Goal: Use online tool/utility: Utilize a website feature to perform a specific function

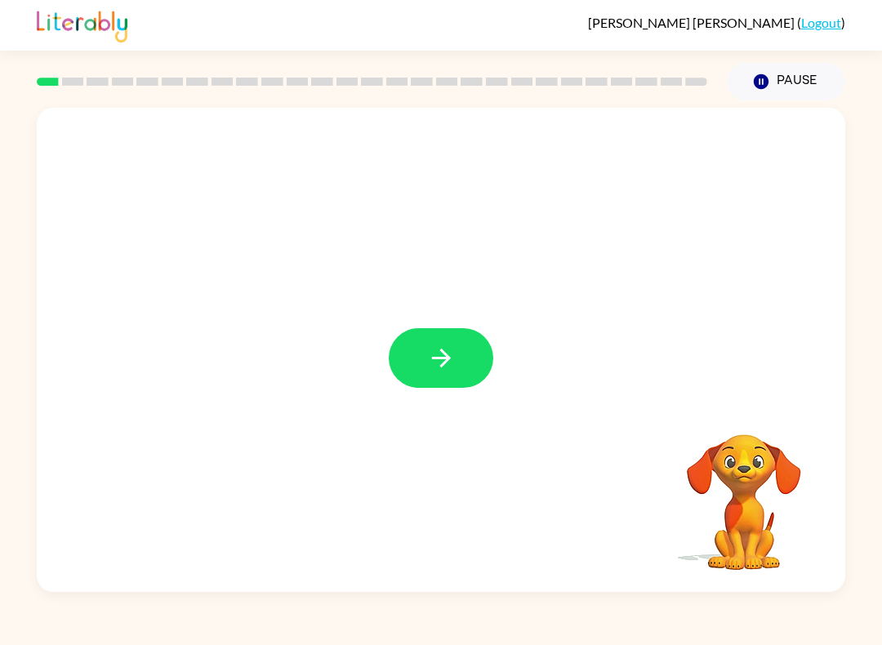
click at [418, 349] on button "button" at bounding box center [441, 358] width 104 height 60
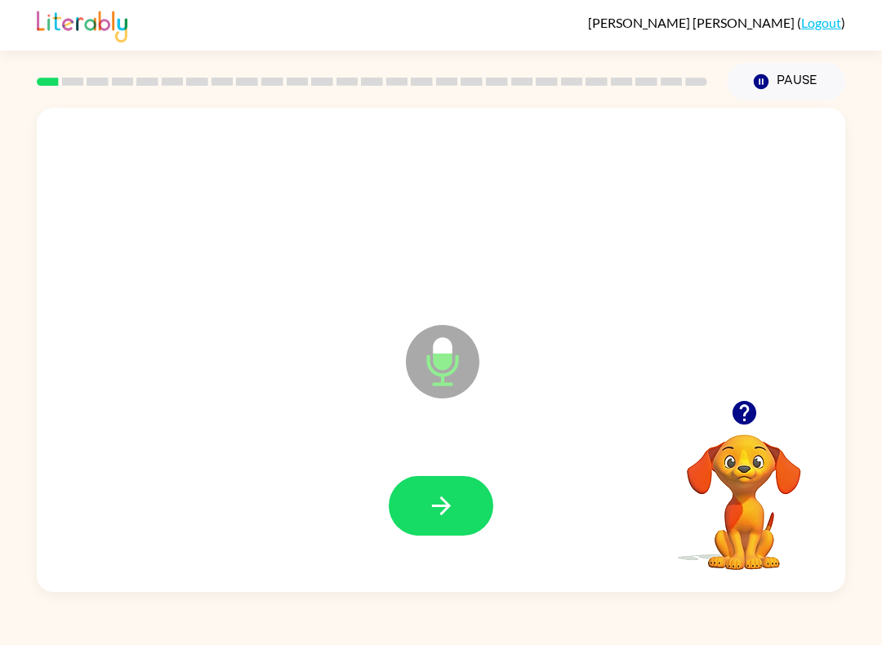
click at [412, 519] on button "button" at bounding box center [441, 506] width 104 height 60
click at [444, 504] on icon "button" at bounding box center [441, 505] width 29 height 29
click at [446, 502] on icon "button" at bounding box center [440, 505] width 19 height 19
click at [465, 510] on button "button" at bounding box center [441, 506] width 104 height 60
click at [448, 491] on button "button" at bounding box center [441, 506] width 104 height 60
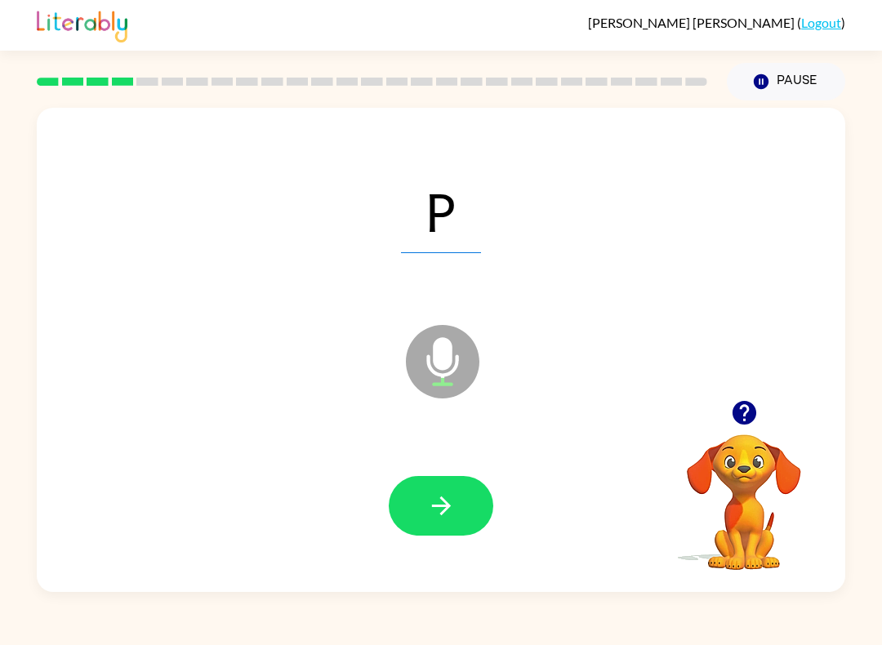
click at [487, 481] on div at bounding box center [441, 506] width 104 height 60
click at [452, 500] on icon "button" at bounding box center [441, 505] width 29 height 29
click at [437, 496] on icon "button" at bounding box center [441, 505] width 29 height 29
click at [451, 490] on button "button" at bounding box center [441, 506] width 104 height 60
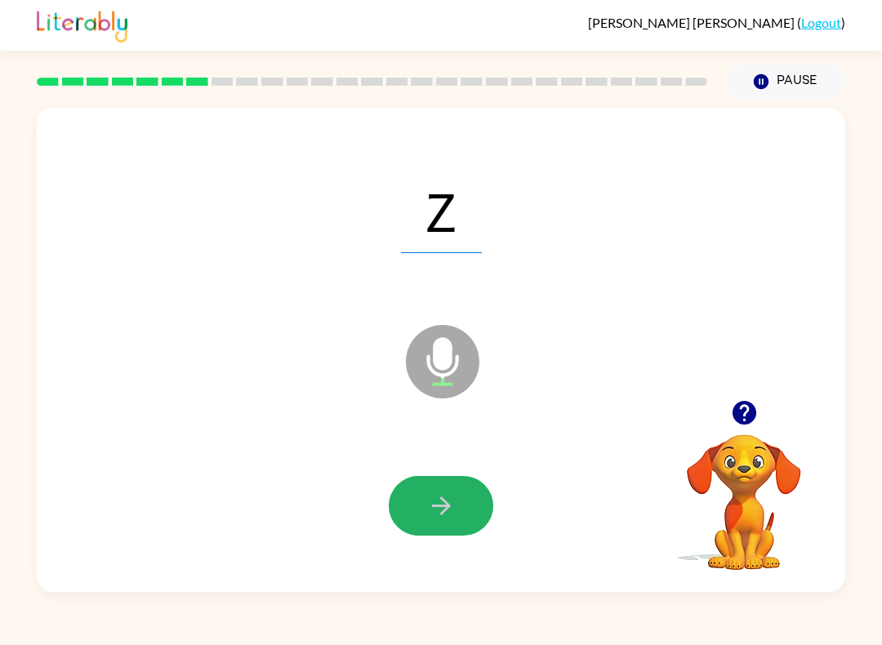
click at [443, 512] on icon "button" at bounding box center [440, 505] width 19 height 19
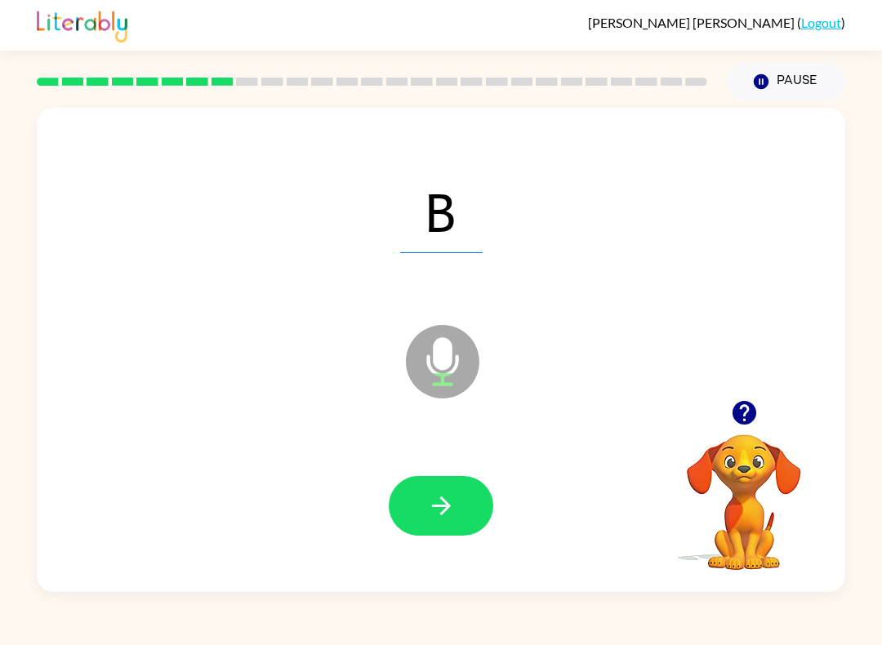
click at [452, 502] on icon "button" at bounding box center [441, 505] width 29 height 29
click at [447, 514] on icon "button" at bounding box center [441, 505] width 29 height 29
click at [458, 491] on button "button" at bounding box center [441, 506] width 104 height 60
click at [460, 505] on button "button" at bounding box center [441, 506] width 104 height 60
click at [460, 502] on button "button" at bounding box center [441, 506] width 104 height 60
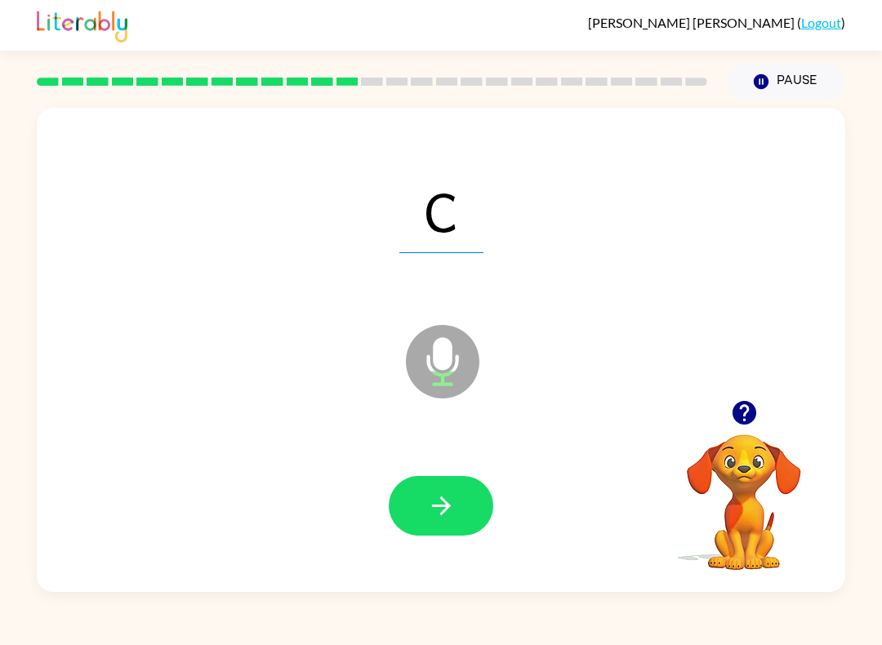
click at [451, 491] on button "button" at bounding box center [441, 506] width 104 height 60
click at [473, 492] on button "button" at bounding box center [441, 506] width 104 height 60
click at [444, 527] on button "button" at bounding box center [441, 506] width 104 height 60
click at [438, 494] on icon "button" at bounding box center [441, 505] width 29 height 29
click at [450, 496] on icon "button" at bounding box center [441, 505] width 29 height 29
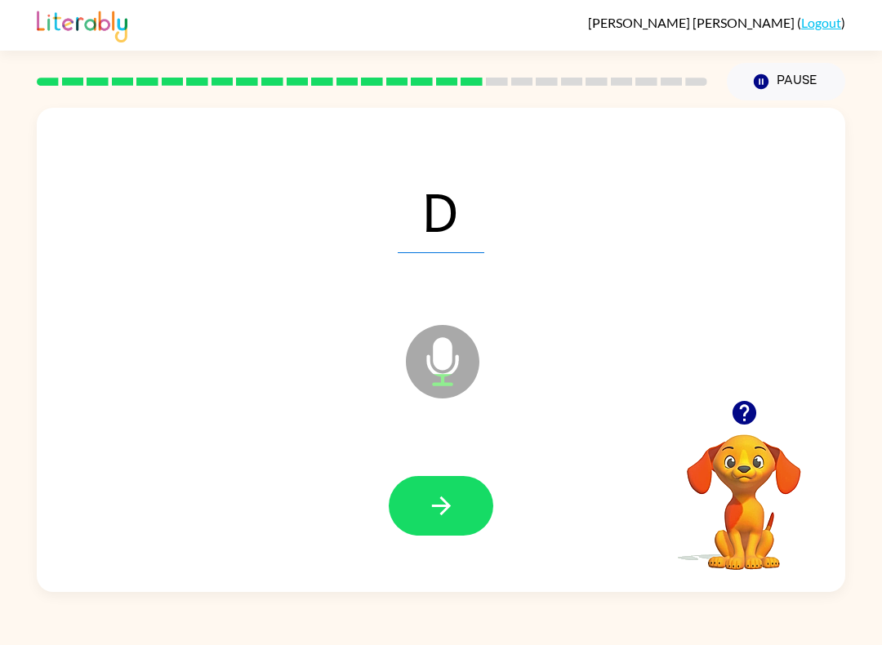
click at [454, 506] on icon "button" at bounding box center [441, 505] width 29 height 29
click at [420, 503] on button "button" at bounding box center [441, 506] width 104 height 60
click at [452, 509] on icon "button" at bounding box center [441, 505] width 29 height 29
click at [448, 496] on icon "button" at bounding box center [441, 505] width 29 height 29
click at [442, 500] on icon "button" at bounding box center [440, 505] width 19 height 19
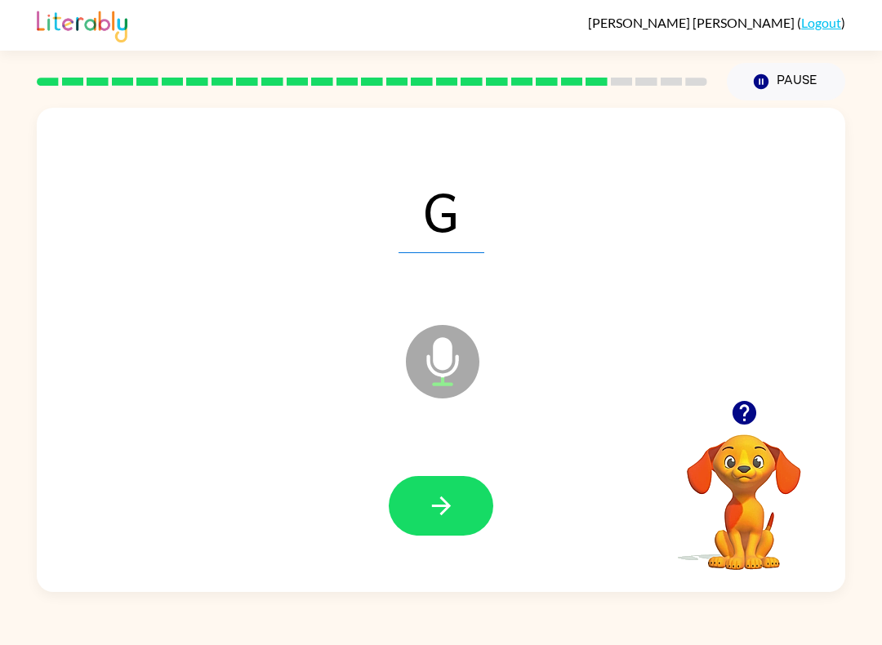
click at [468, 513] on button "button" at bounding box center [441, 506] width 104 height 60
click at [445, 496] on icon "button" at bounding box center [441, 505] width 29 height 29
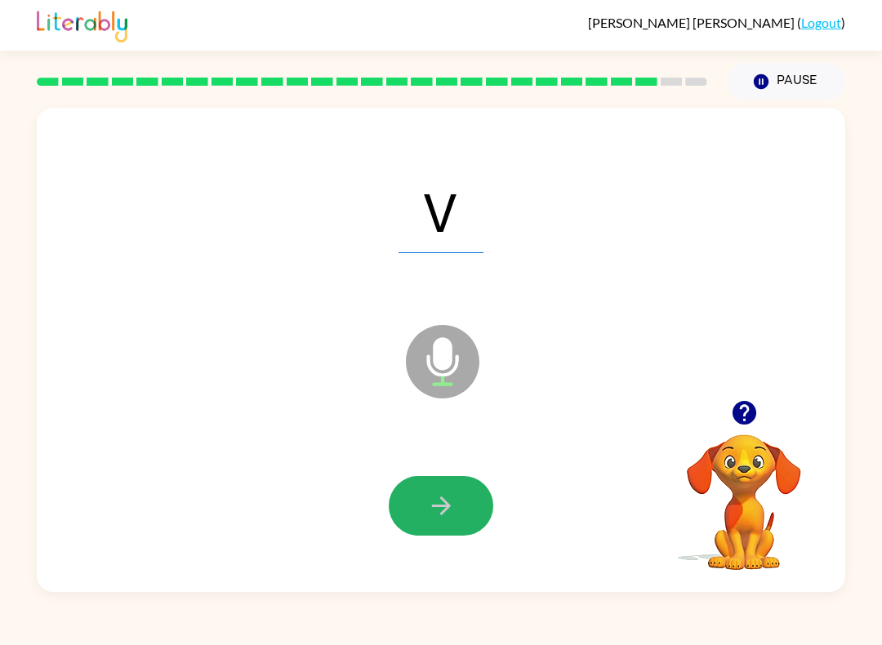
click at [454, 496] on icon "button" at bounding box center [441, 505] width 29 height 29
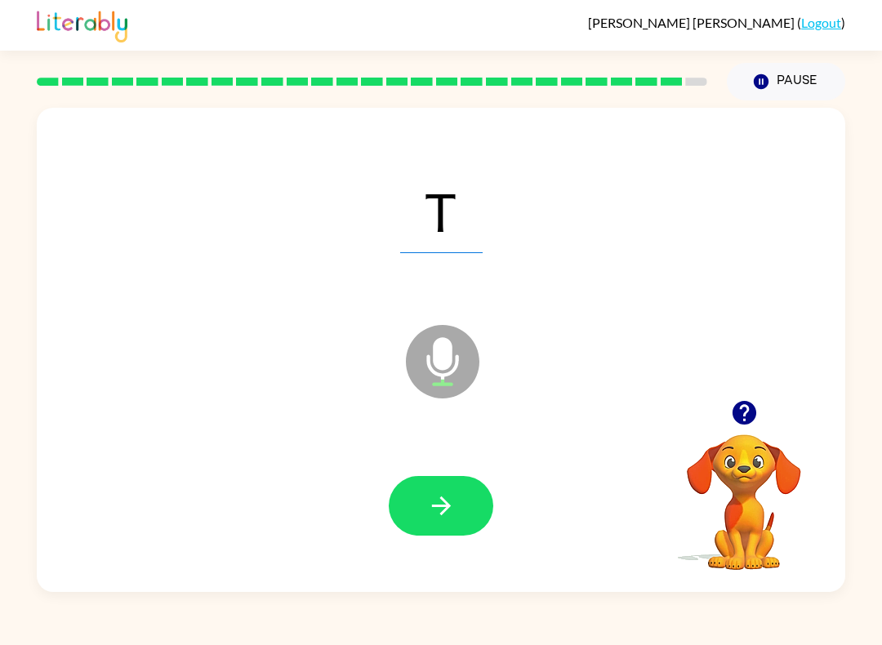
click at [438, 518] on icon "button" at bounding box center [441, 505] width 29 height 29
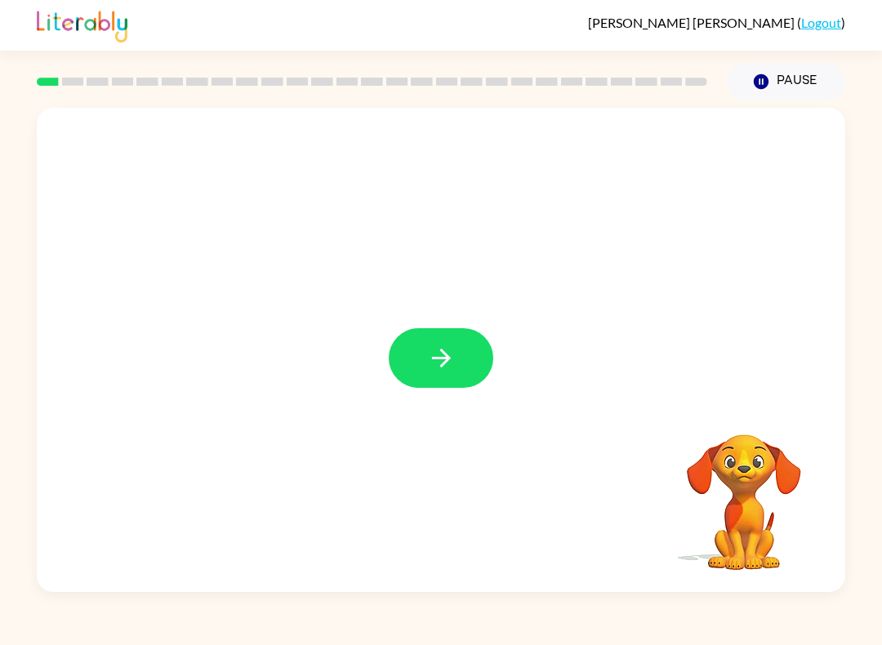
click at [425, 379] on button "button" at bounding box center [441, 358] width 104 height 60
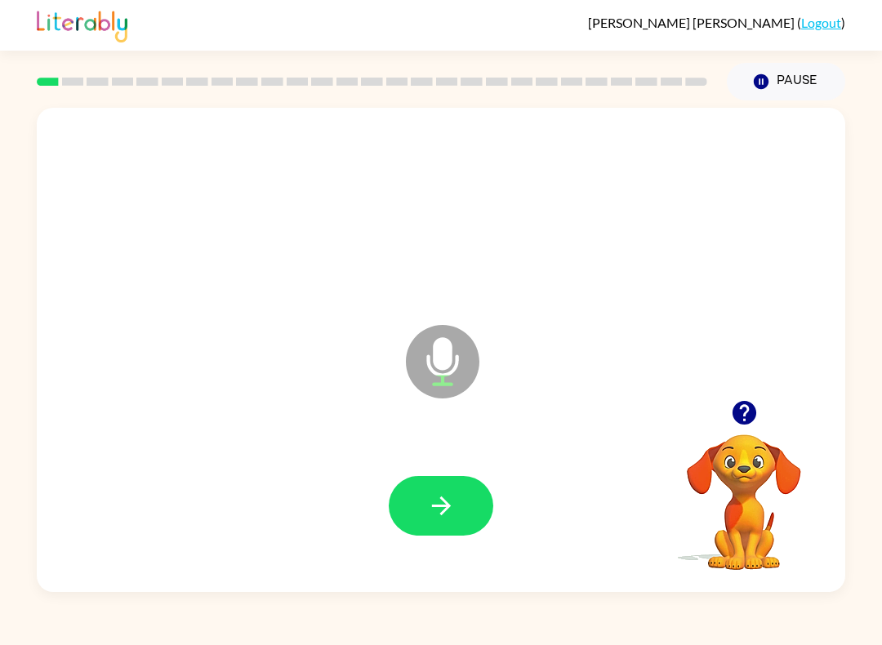
click at [403, 520] on button "button" at bounding box center [441, 506] width 104 height 60
click at [440, 495] on icon "button" at bounding box center [441, 505] width 29 height 29
click at [458, 509] on button "button" at bounding box center [441, 506] width 104 height 60
click at [434, 516] on icon "button" at bounding box center [441, 505] width 29 height 29
click at [472, 488] on button "button" at bounding box center [441, 506] width 104 height 60
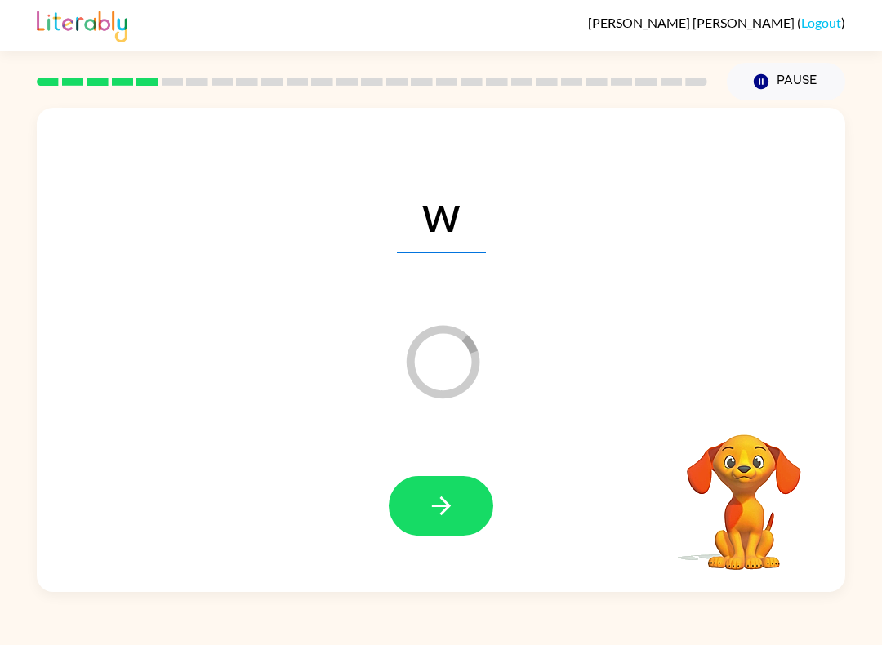
click at [453, 498] on icon "button" at bounding box center [441, 505] width 29 height 29
click at [444, 499] on icon "button" at bounding box center [441, 505] width 29 height 29
click at [460, 496] on button "button" at bounding box center [441, 506] width 104 height 60
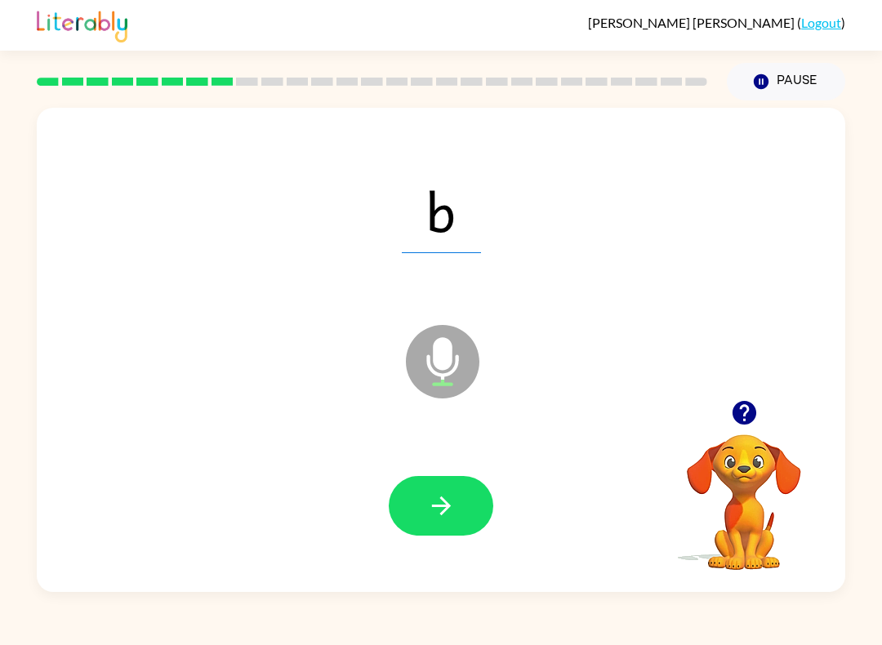
click at [438, 507] on icon "button" at bounding box center [440, 505] width 19 height 19
click at [465, 490] on button "button" at bounding box center [441, 506] width 104 height 60
click at [461, 496] on button "button" at bounding box center [441, 506] width 104 height 60
click at [472, 493] on button "button" at bounding box center [441, 506] width 104 height 60
click at [461, 513] on button "button" at bounding box center [441, 506] width 104 height 60
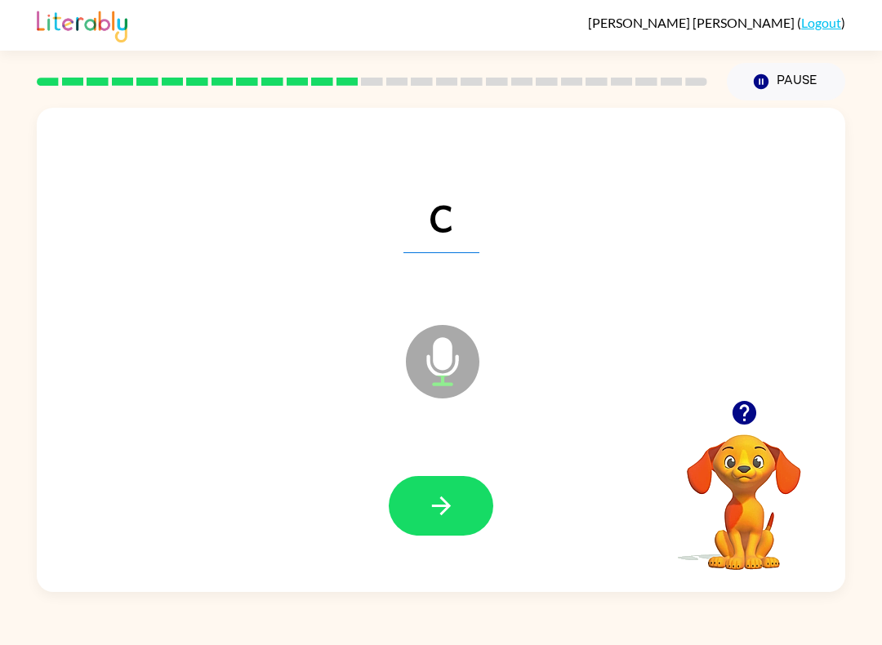
click at [470, 491] on button "button" at bounding box center [441, 506] width 104 height 60
click at [450, 506] on icon "button" at bounding box center [440, 505] width 19 height 19
click at [461, 514] on button "button" at bounding box center [441, 506] width 104 height 60
click at [446, 493] on icon "button" at bounding box center [441, 505] width 29 height 29
click at [450, 507] on icon "button" at bounding box center [440, 505] width 19 height 19
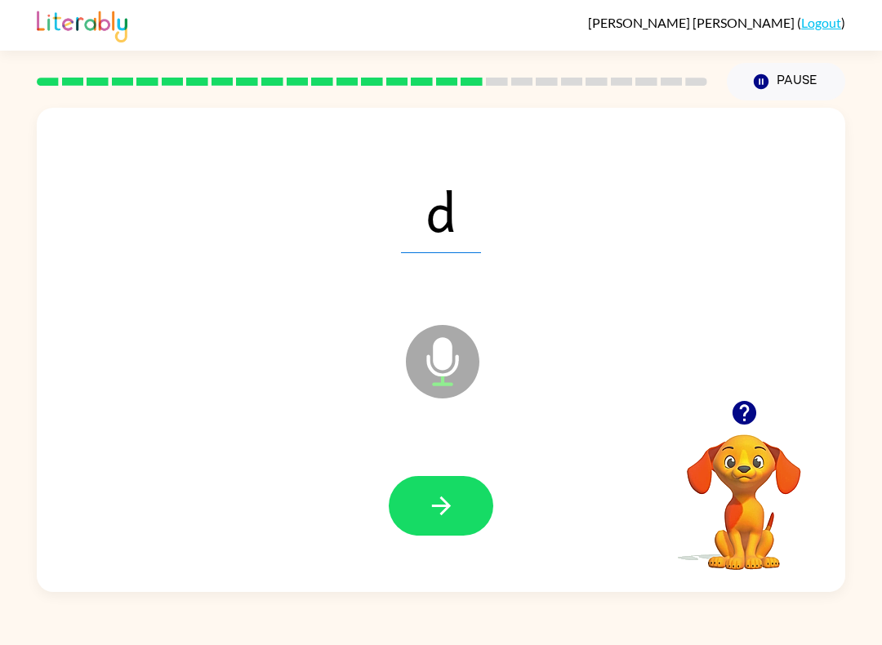
click at [464, 486] on button "button" at bounding box center [441, 506] width 104 height 60
click at [462, 480] on button "button" at bounding box center [441, 506] width 104 height 60
click at [441, 508] on icon "button" at bounding box center [441, 505] width 29 height 29
click at [451, 512] on icon "button" at bounding box center [441, 505] width 29 height 29
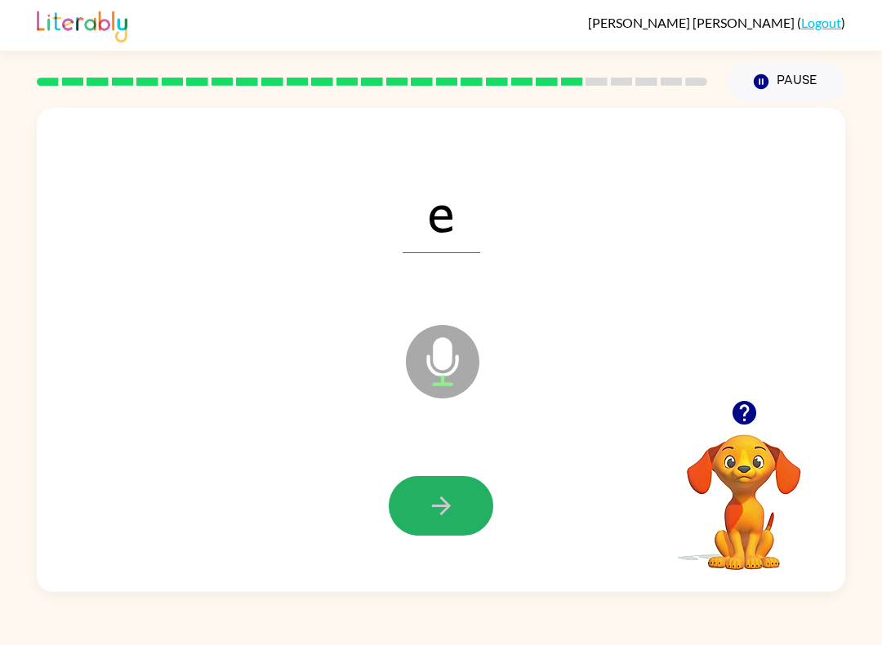
click at [462, 498] on button "button" at bounding box center [441, 506] width 104 height 60
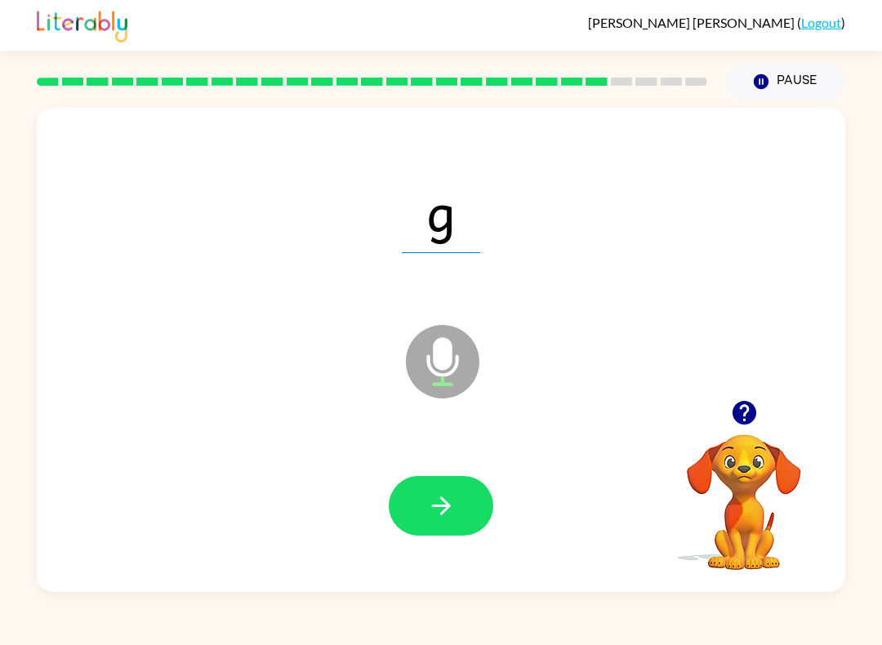
click at [467, 498] on button "button" at bounding box center [441, 506] width 104 height 60
click at [472, 496] on button "button" at bounding box center [441, 506] width 104 height 60
click at [428, 500] on icon "button" at bounding box center [441, 505] width 29 height 29
click at [446, 500] on icon "button" at bounding box center [441, 505] width 29 height 29
